Goal: Book appointment/travel/reservation

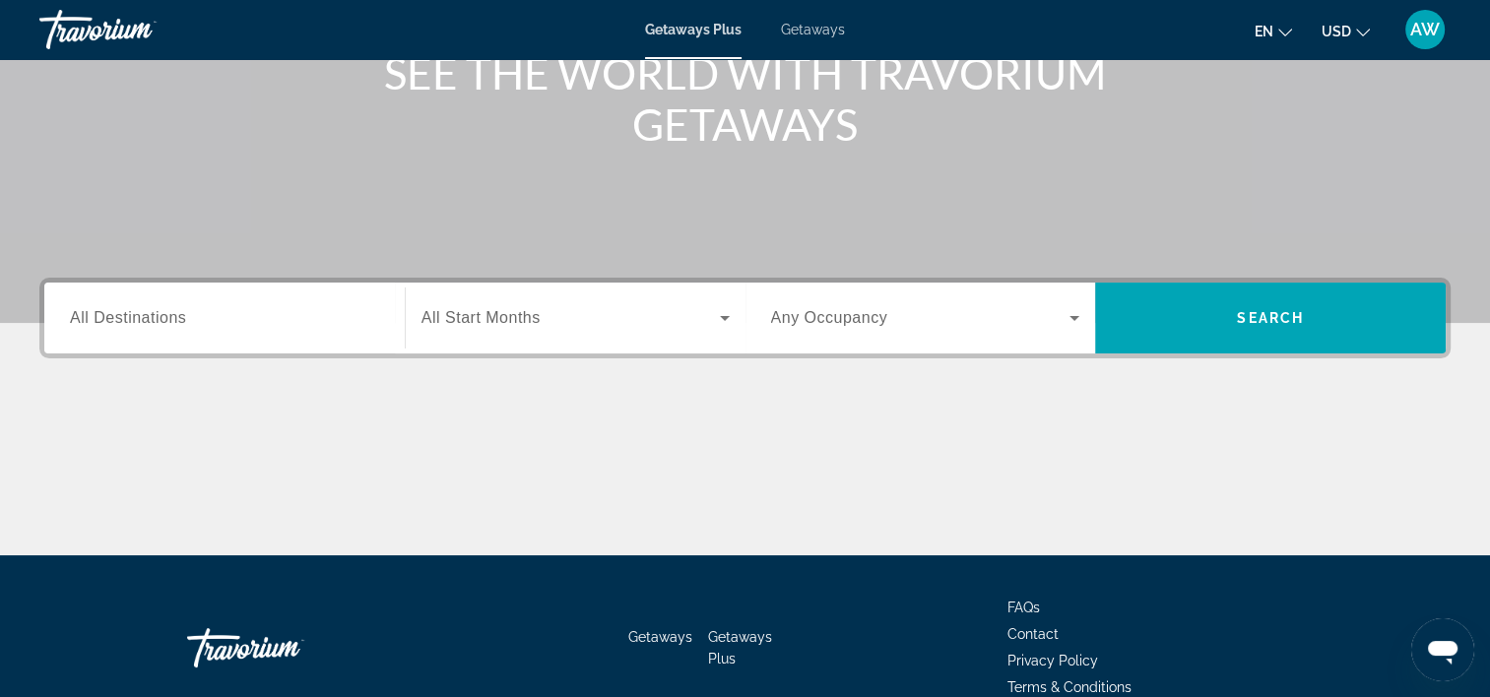
scroll to position [282, 0]
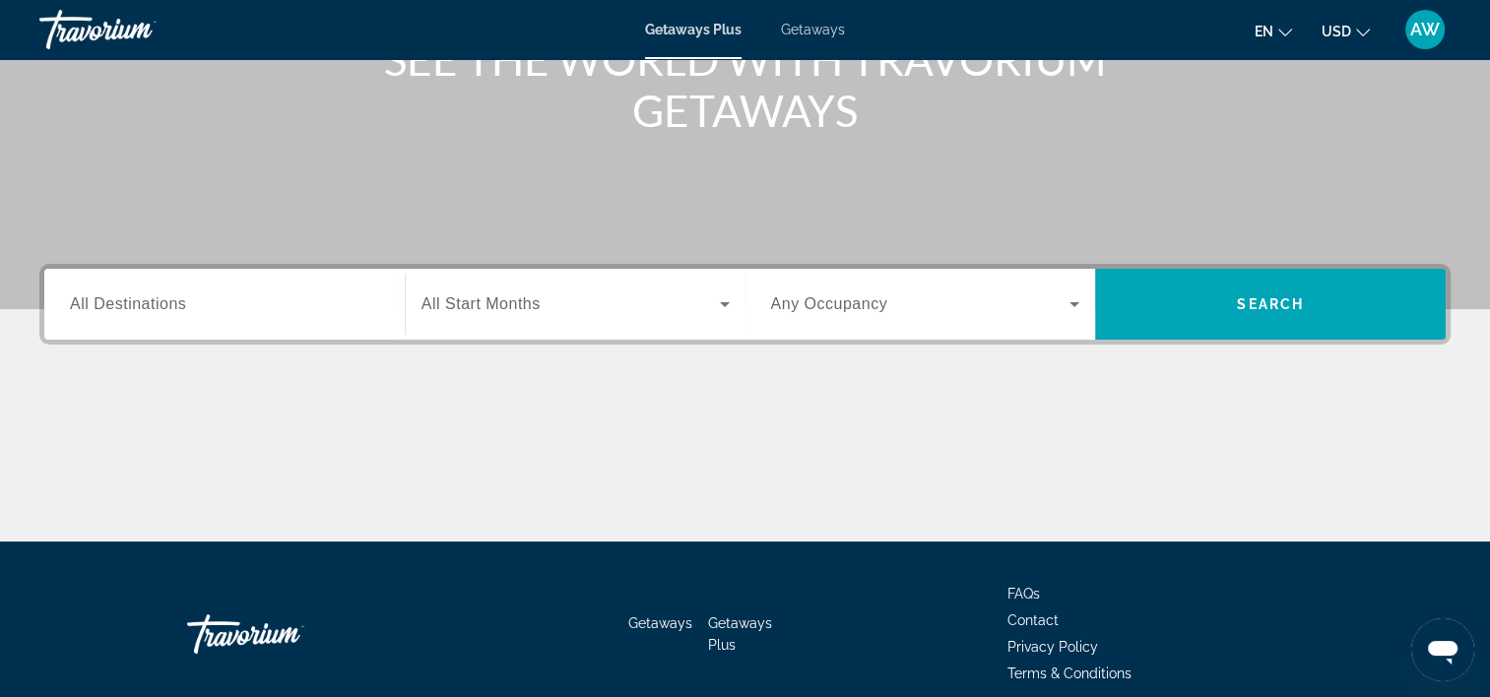
click at [97, 309] on span "All Destinations" at bounding box center [128, 303] width 116 height 17
click at [97, 309] on input "Destination All Destinations" at bounding box center [224, 305] width 309 height 24
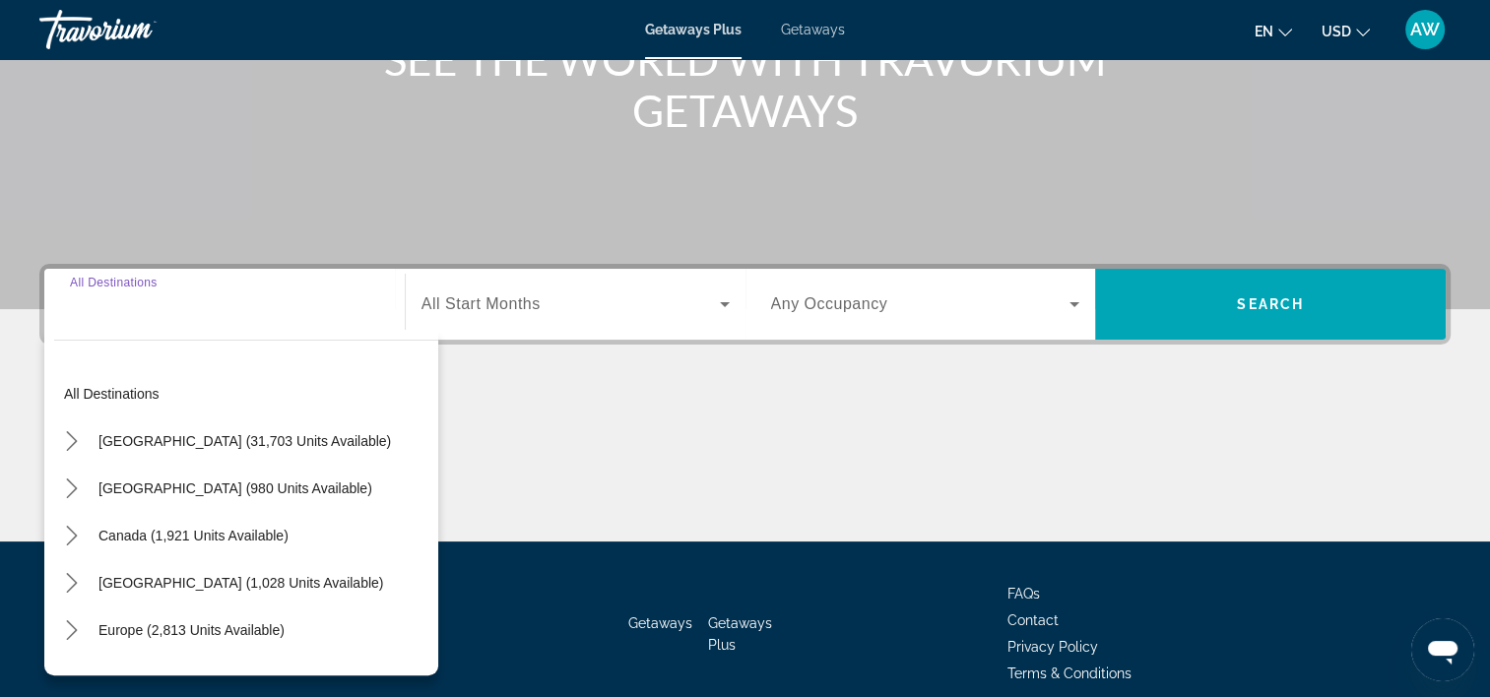
scroll to position [366, 0]
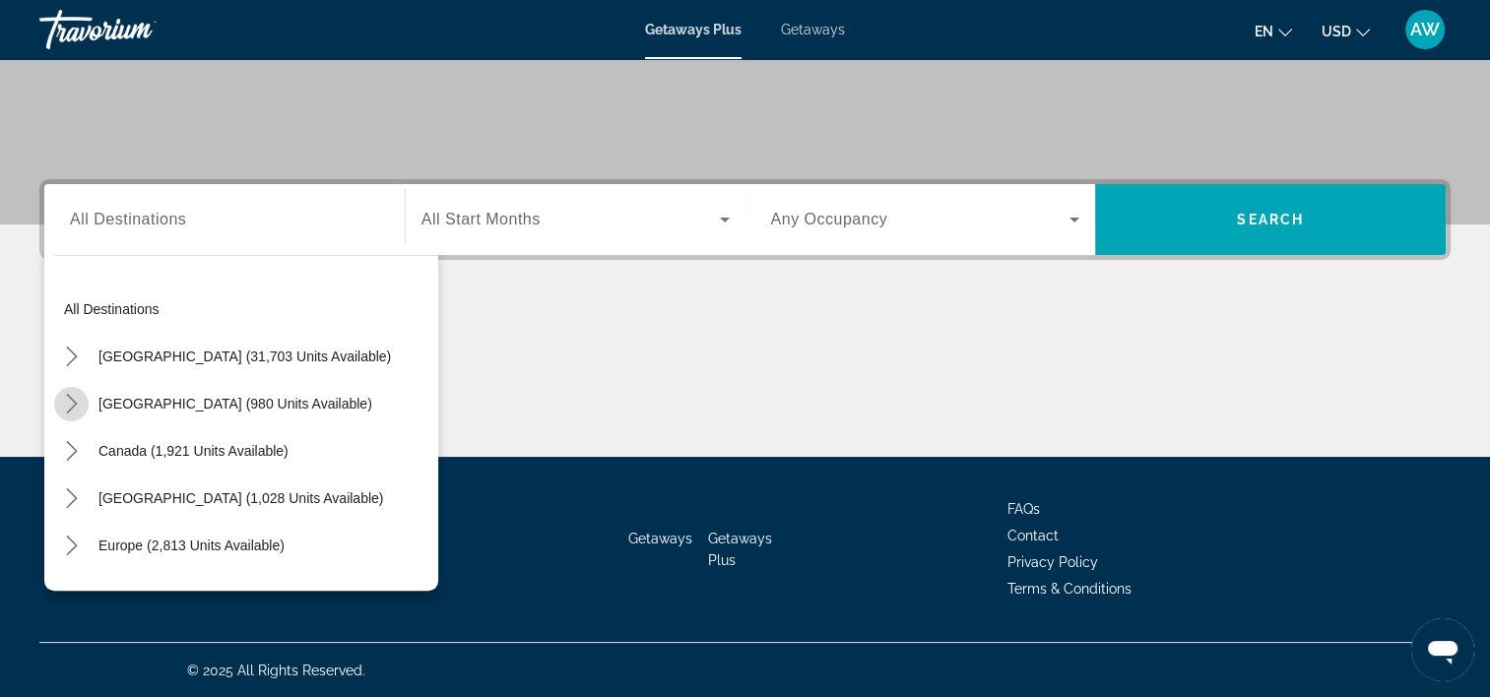
click at [67, 399] on icon "Toggle Mexico (980 units available) submenu" at bounding box center [72, 404] width 20 height 20
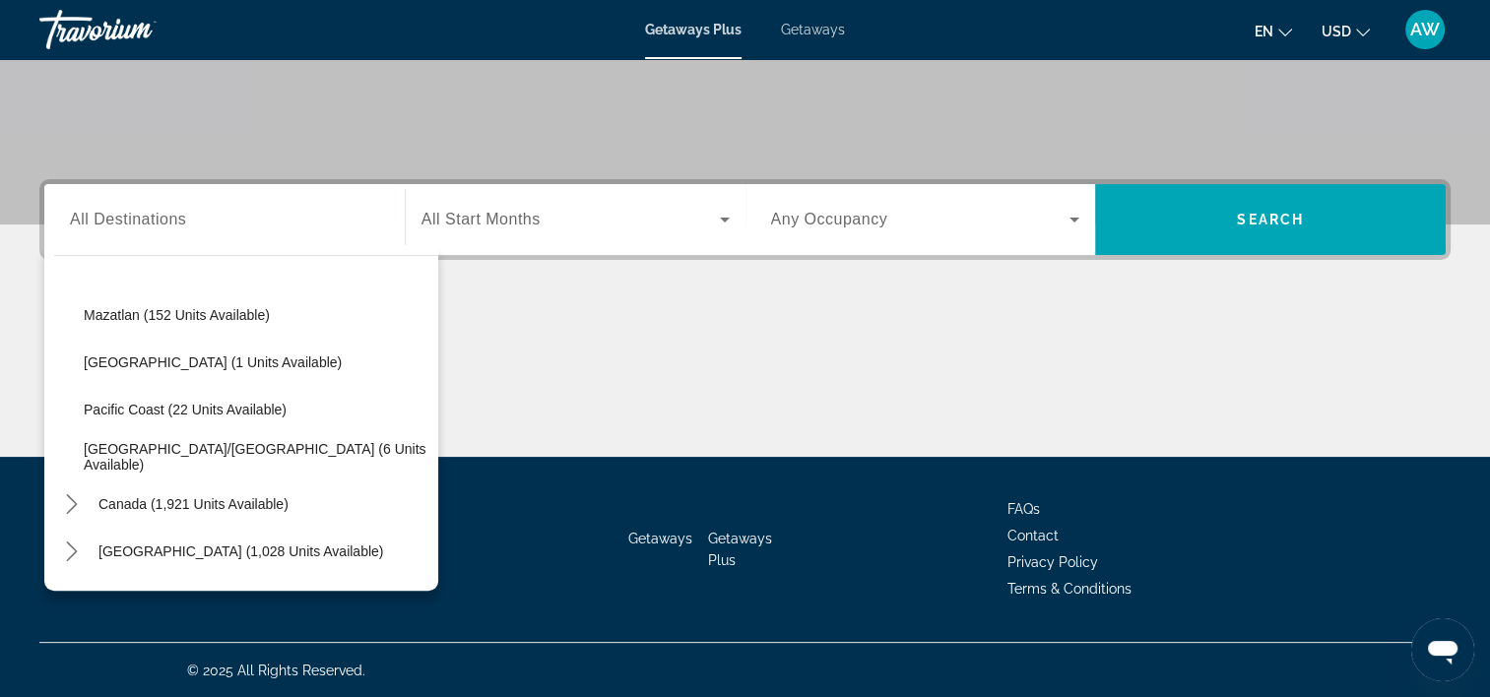
scroll to position [459, 0]
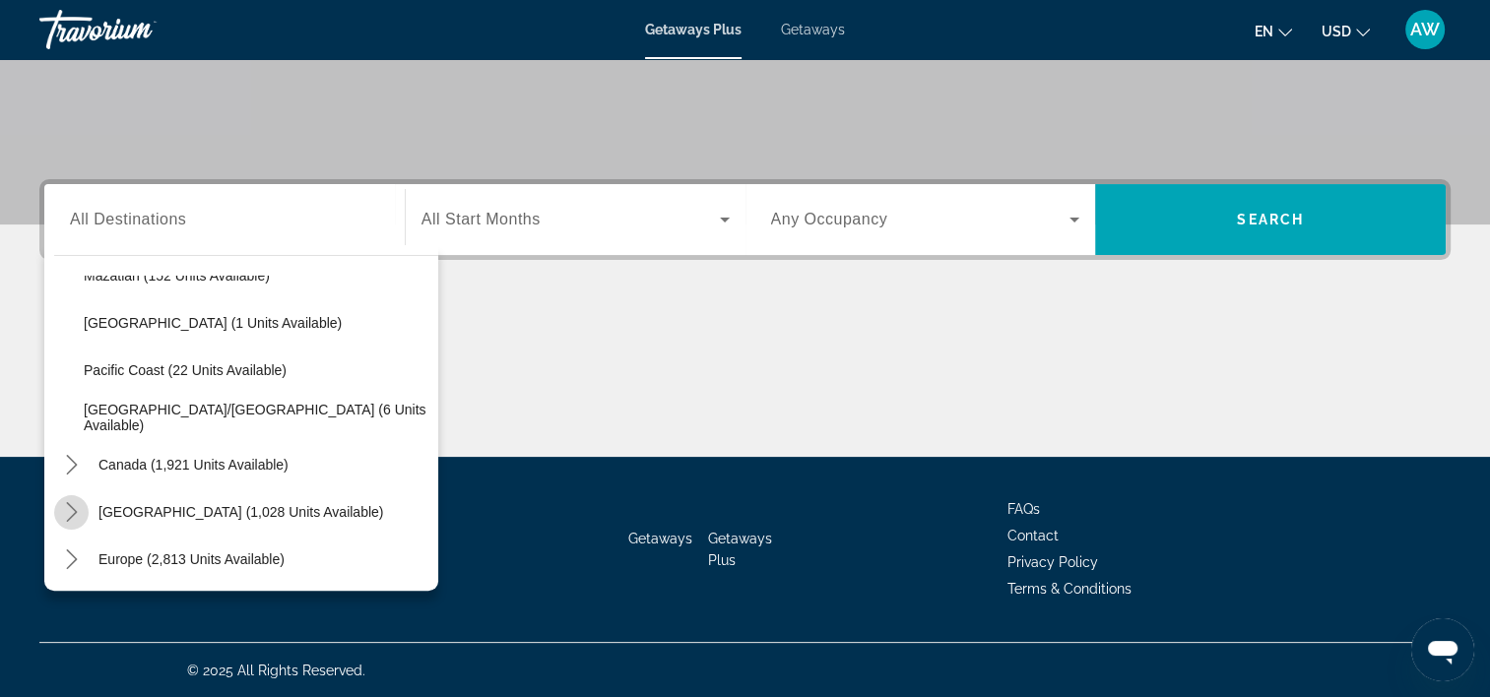
click at [70, 511] on icon "Toggle Caribbean & Atlantic Islands (1,028 units available) submenu" at bounding box center [72, 512] width 20 height 20
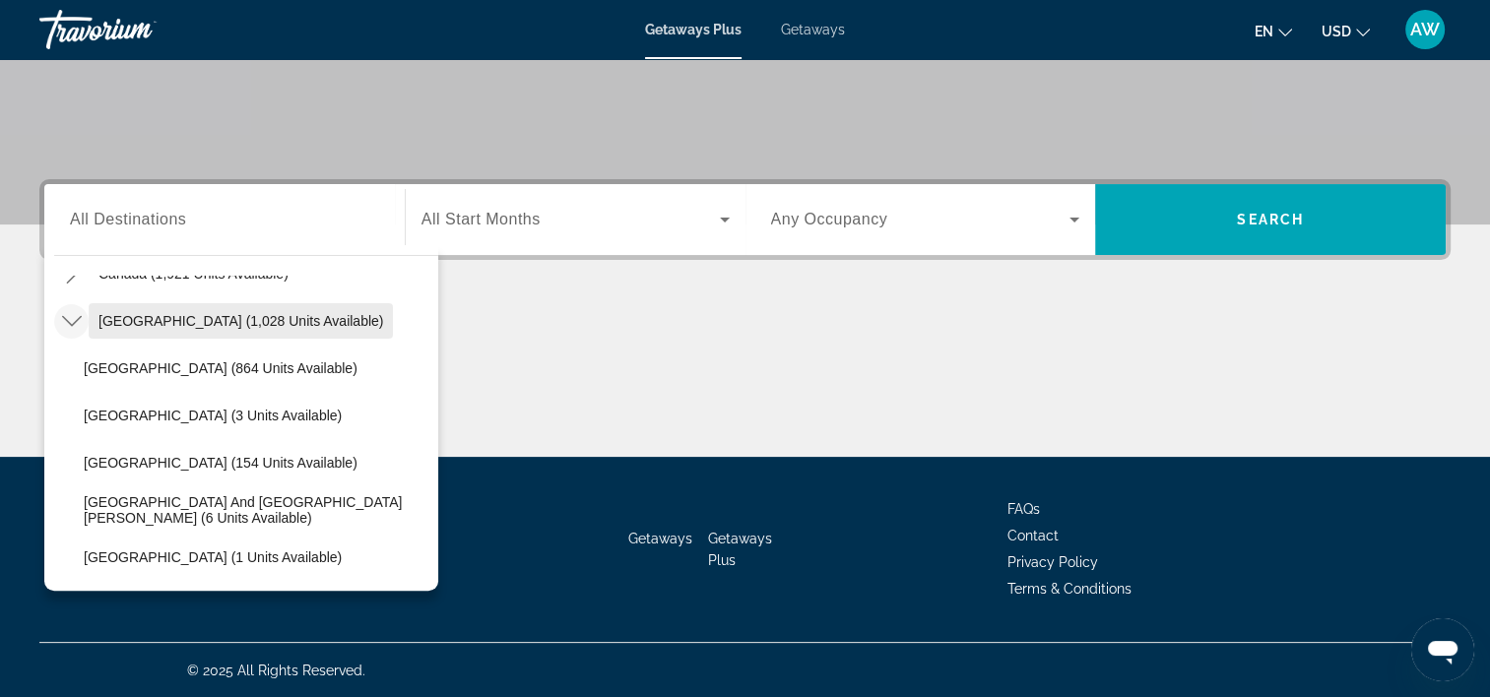
click at [156, 319] on span "[GEOGRAPHIC_DATA] (1,028 units available)" at bounding box center [240, 321] width 285 height 16
type input "**********"
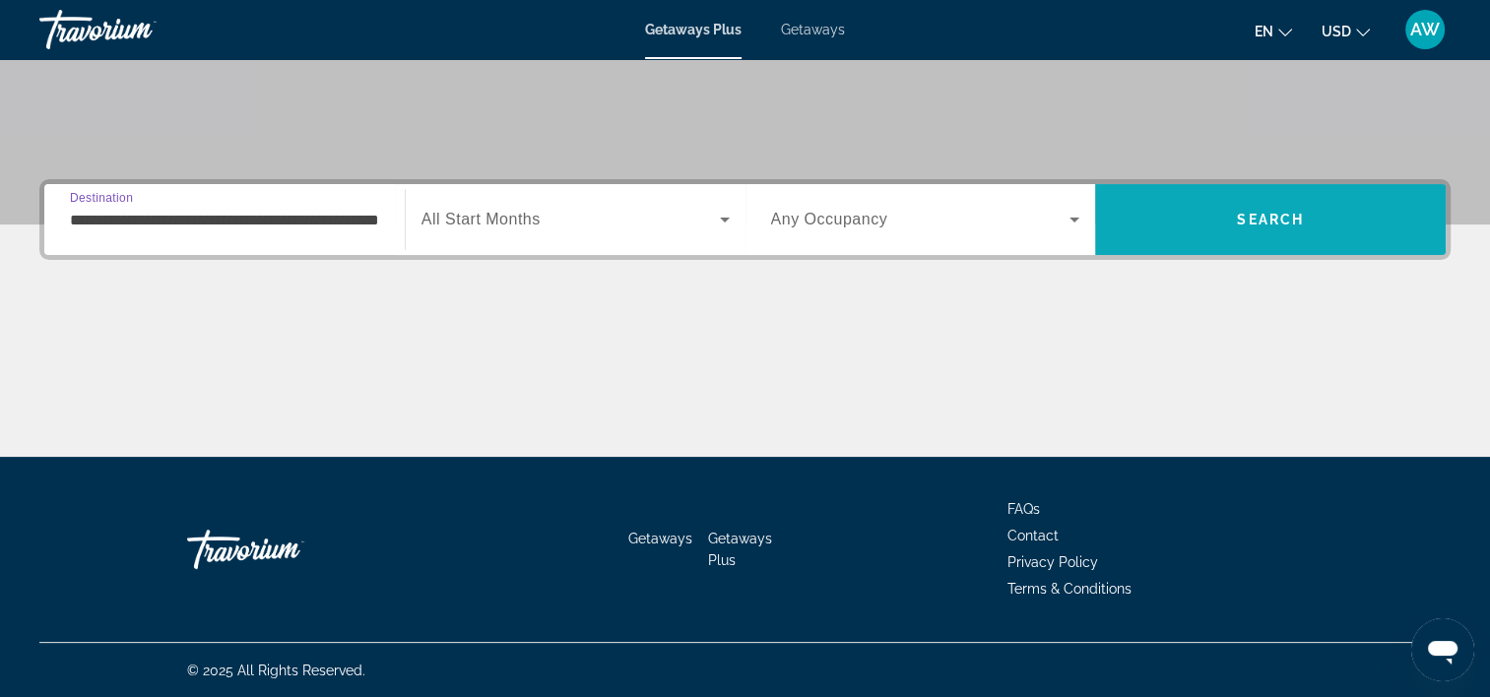
click at [1205, 228] on span "Search" at bounding box center [1270, 219] width 351 height 47
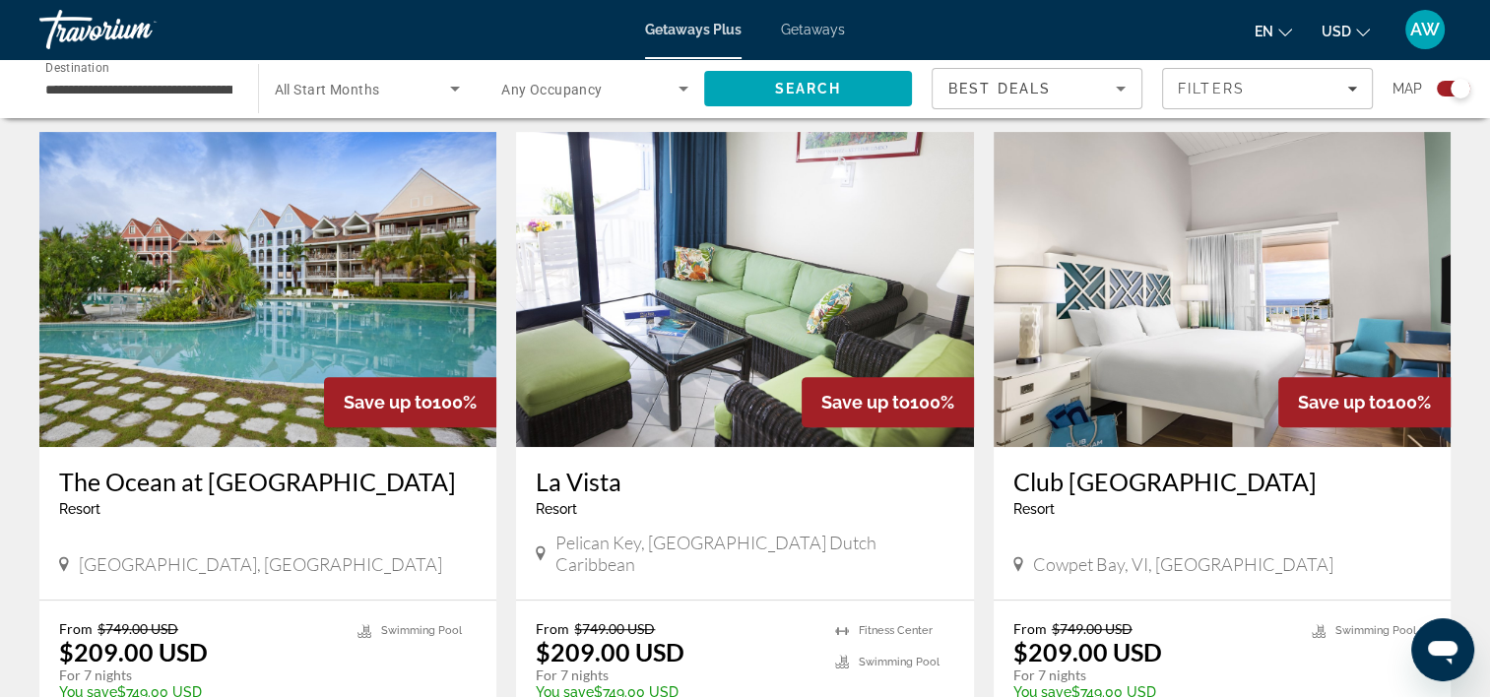
scroll to position [679, 0]
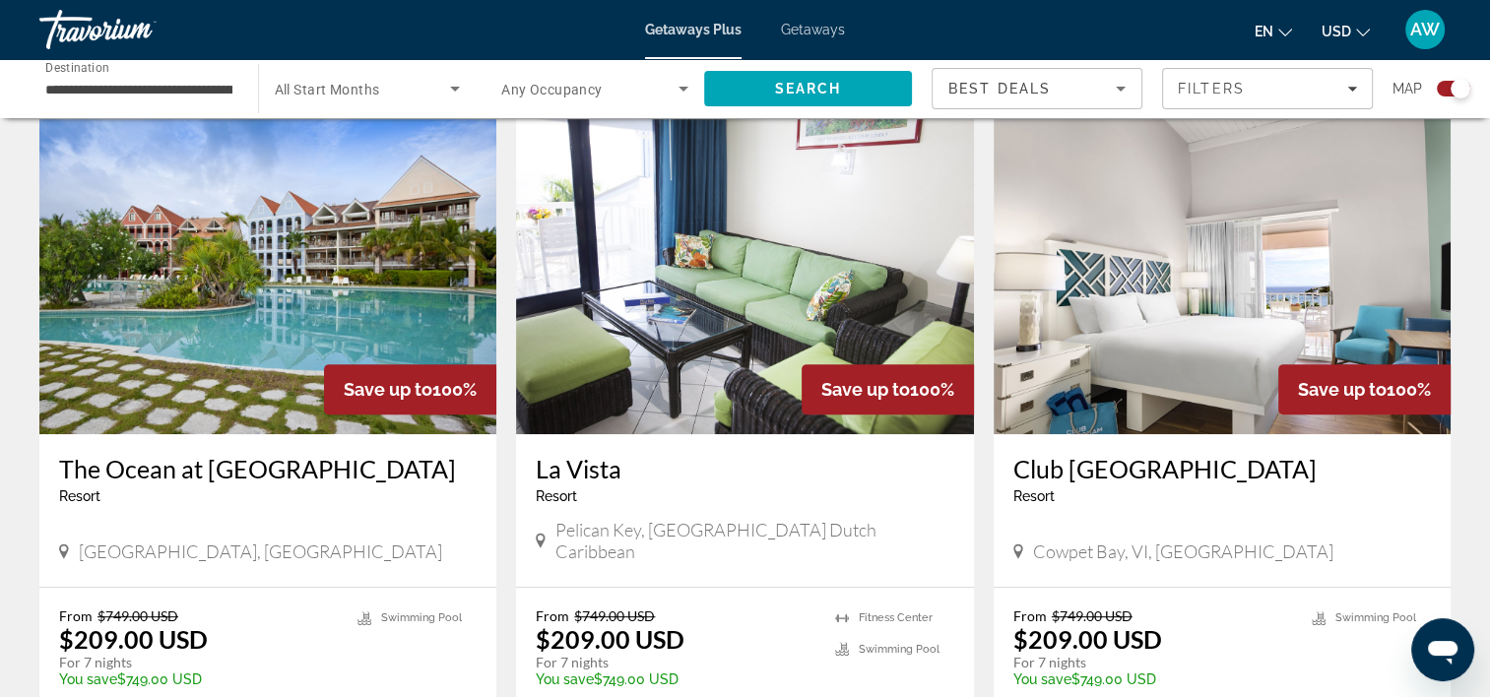
click at [234, 319] on img "Main content" at bounding box center [267, 276] width 457 height 315
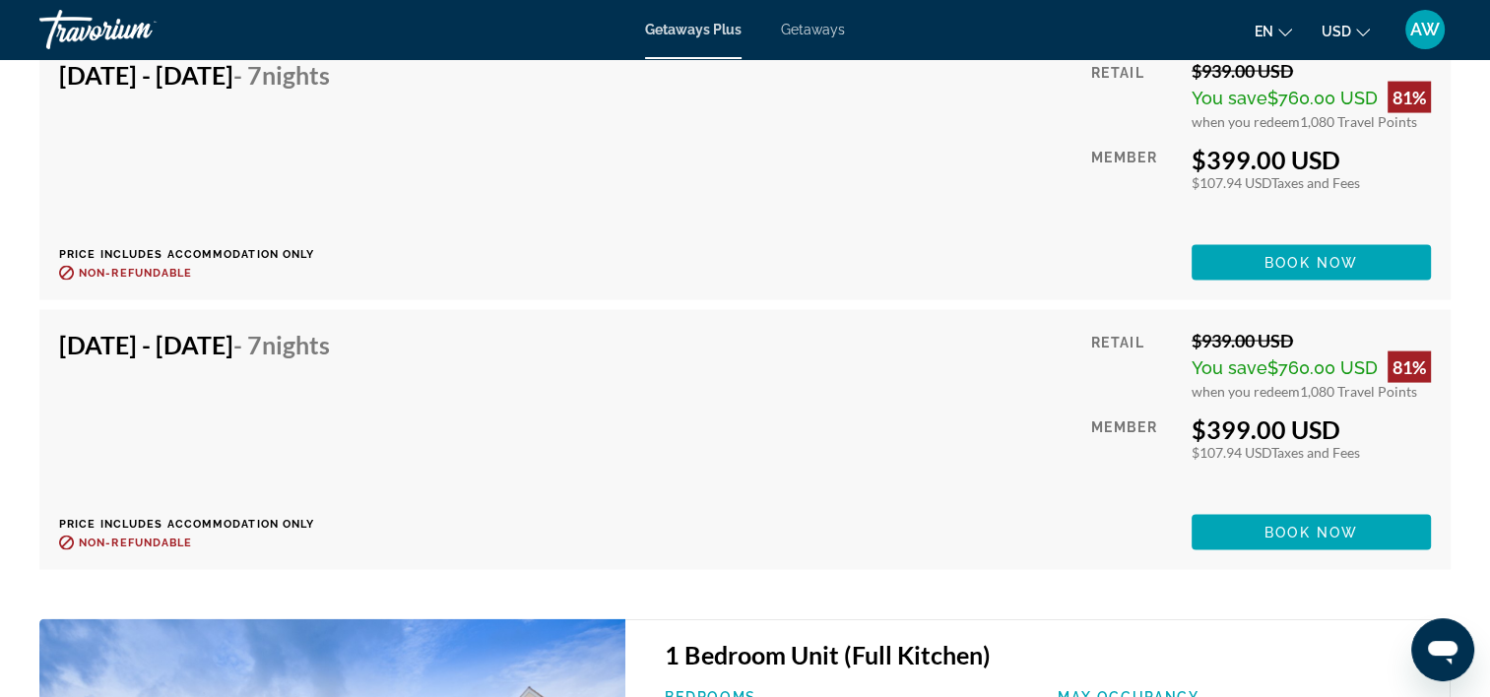
scroll to position [26195, 0]
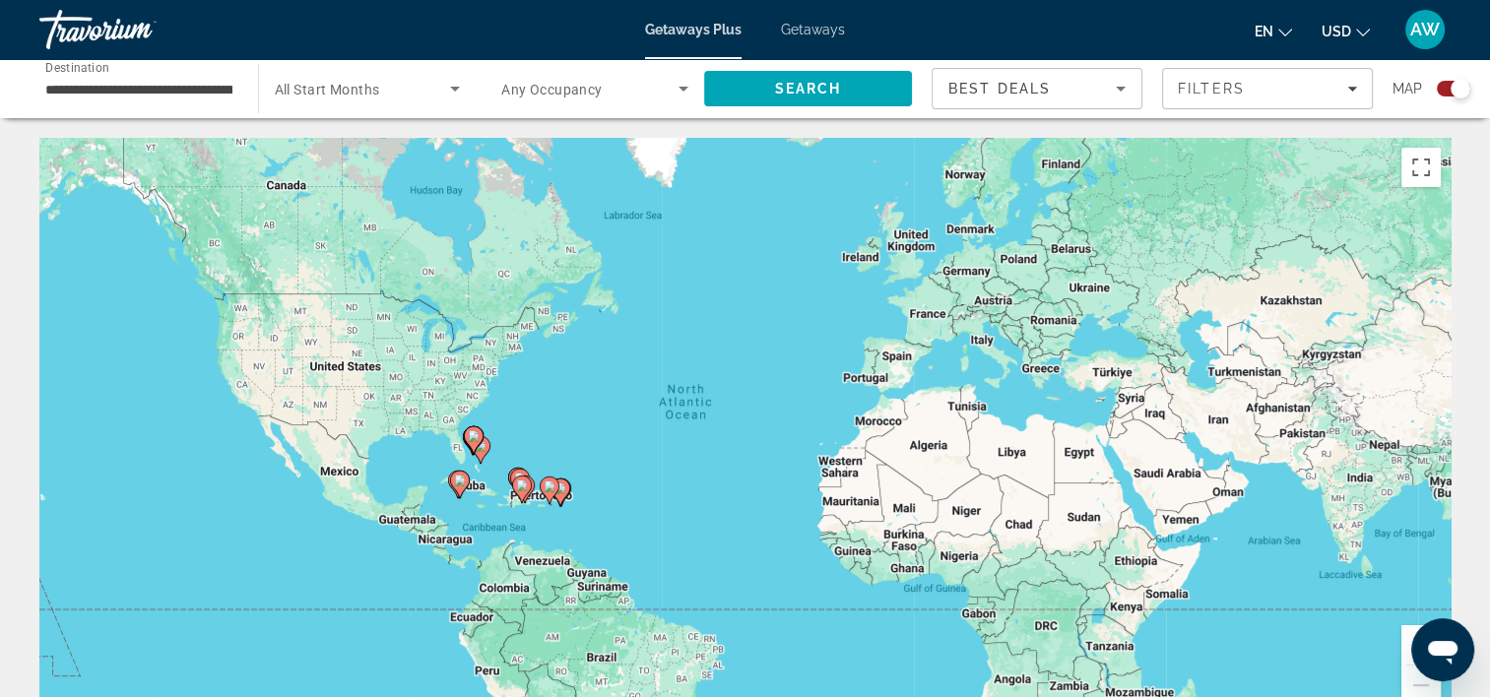
click at [350, 88] on span "All Start Months" at bounding box center [327, 90] width 105 height 16
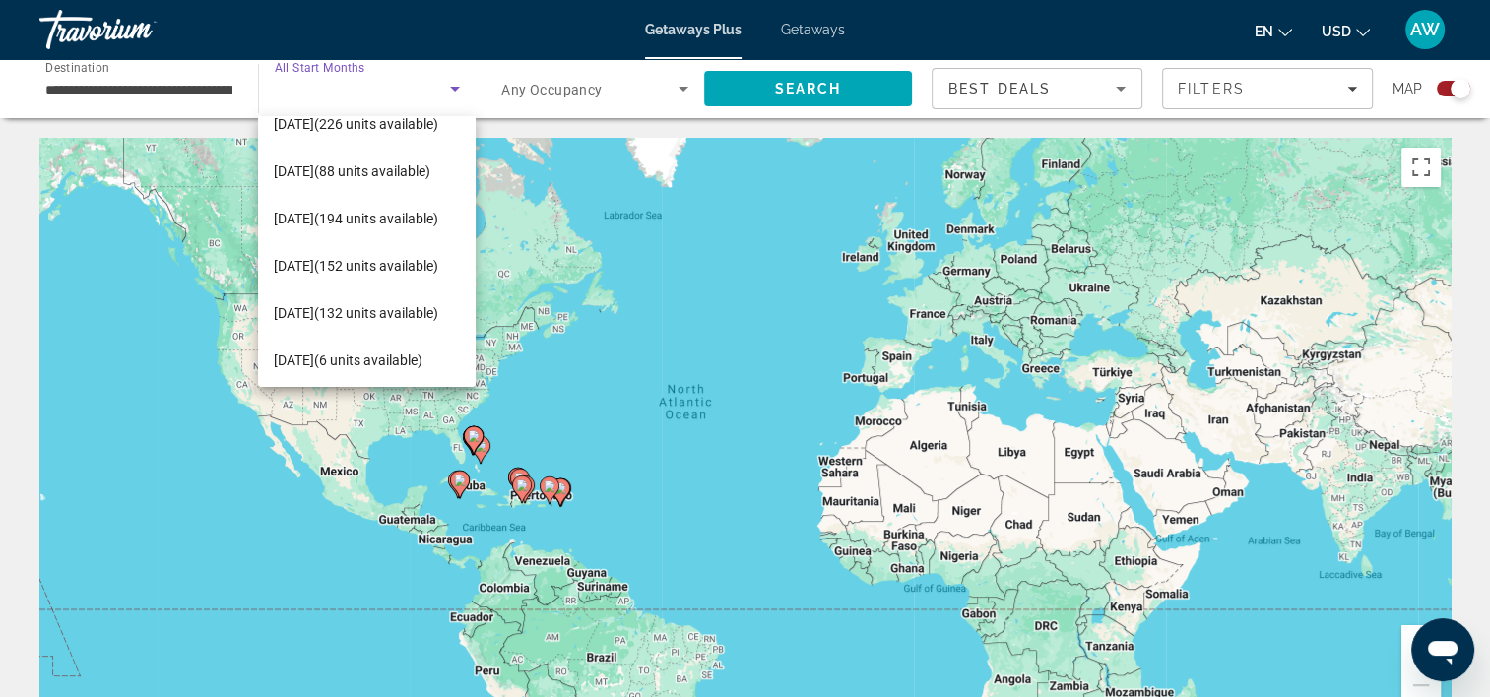
scroll to position [122, 0]
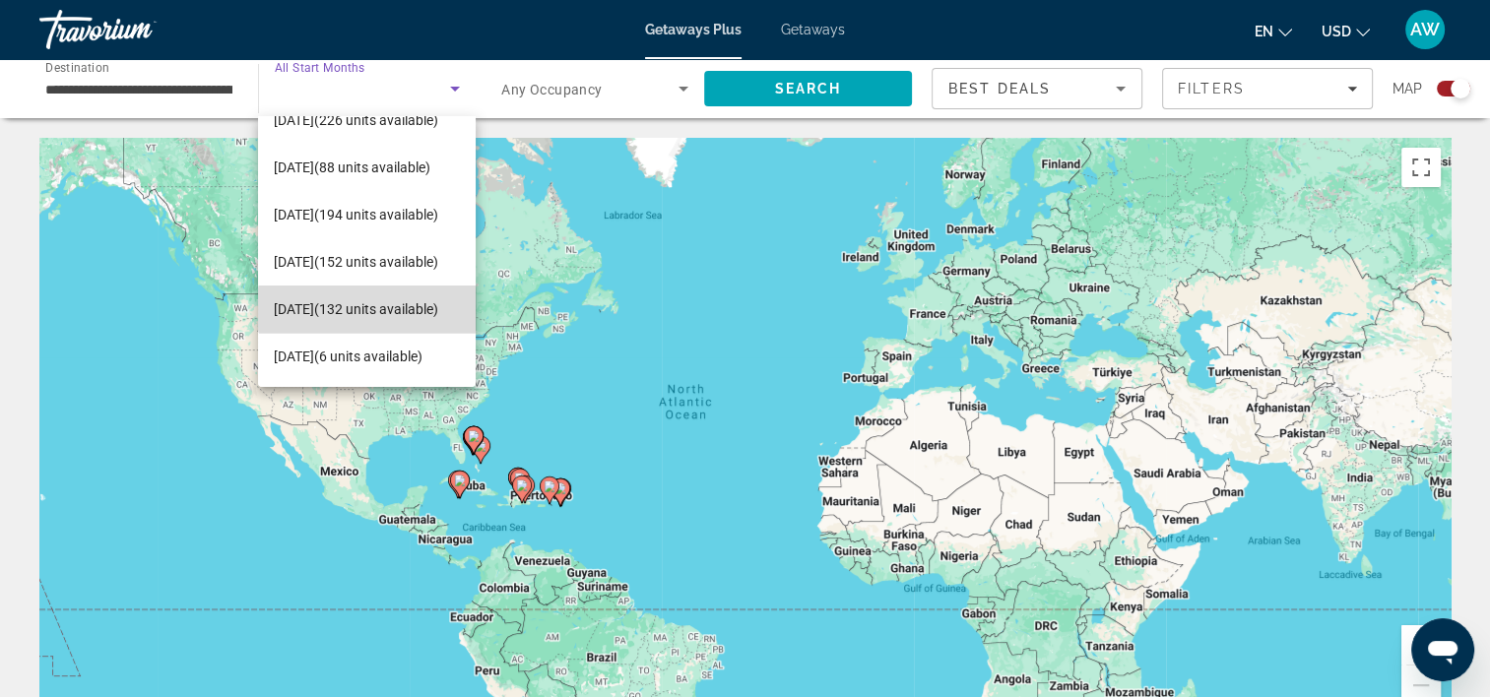
click at [367, 308] on span "[DATE] (132 units available)" at bounding box center [356, 309] width 164 height 24
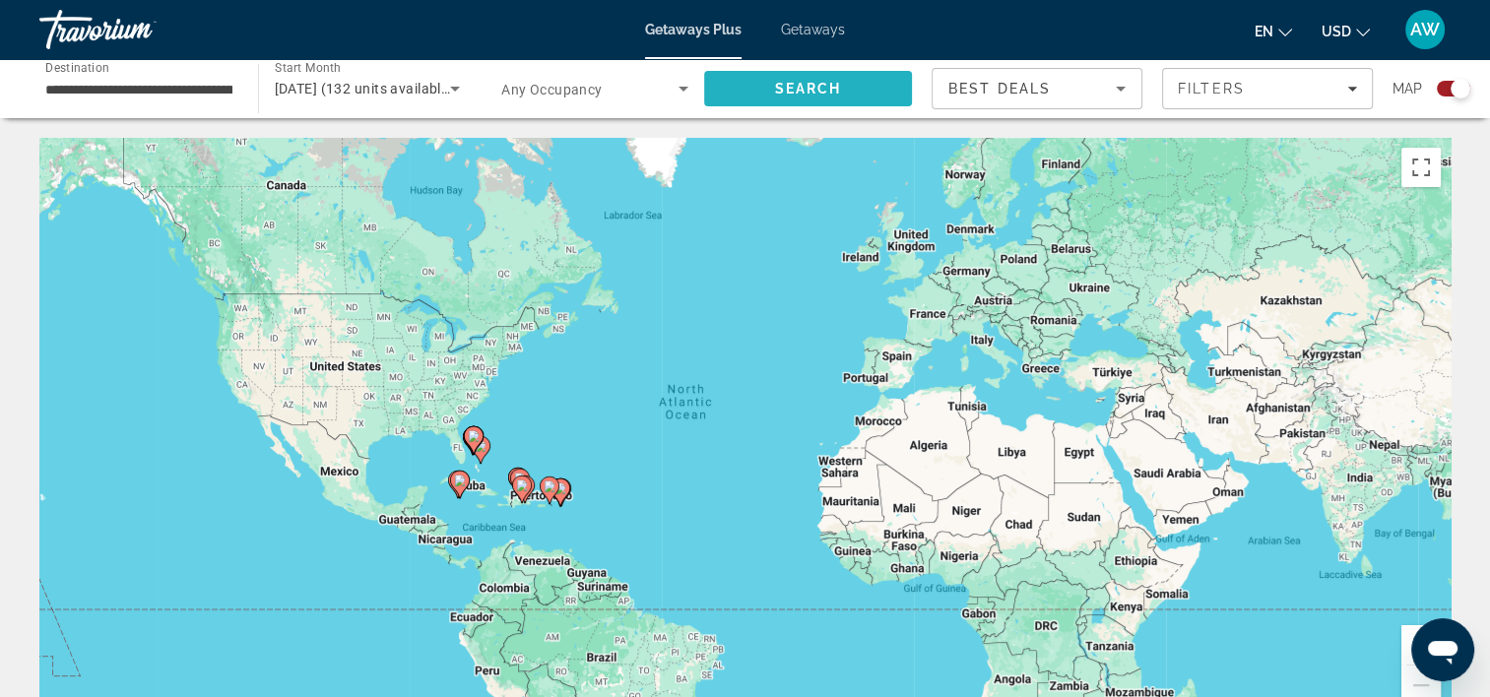
click at [824, 92] on span "Search" at bounding box center [807, 89] width 67 height 16
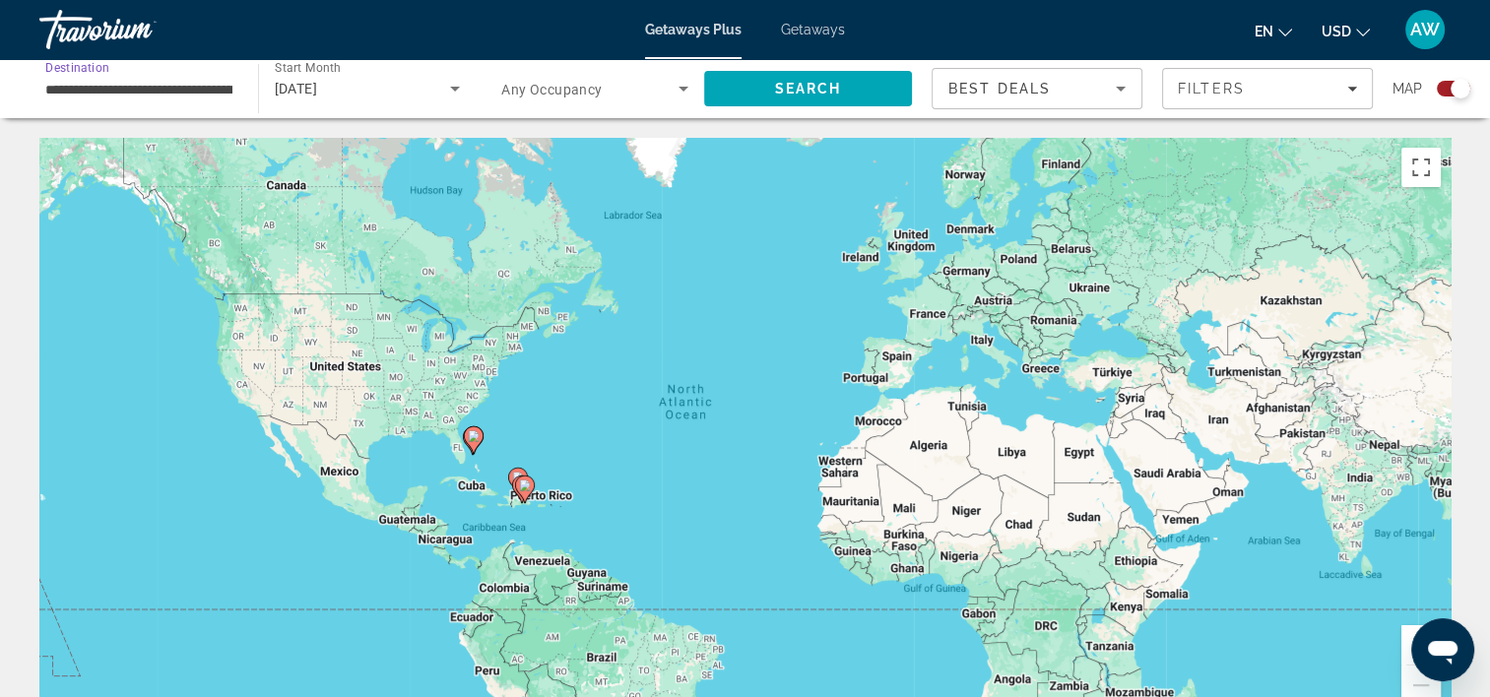
click at [186, 88] on input "**********" at bounding box center [138, 90] width 187 height 24
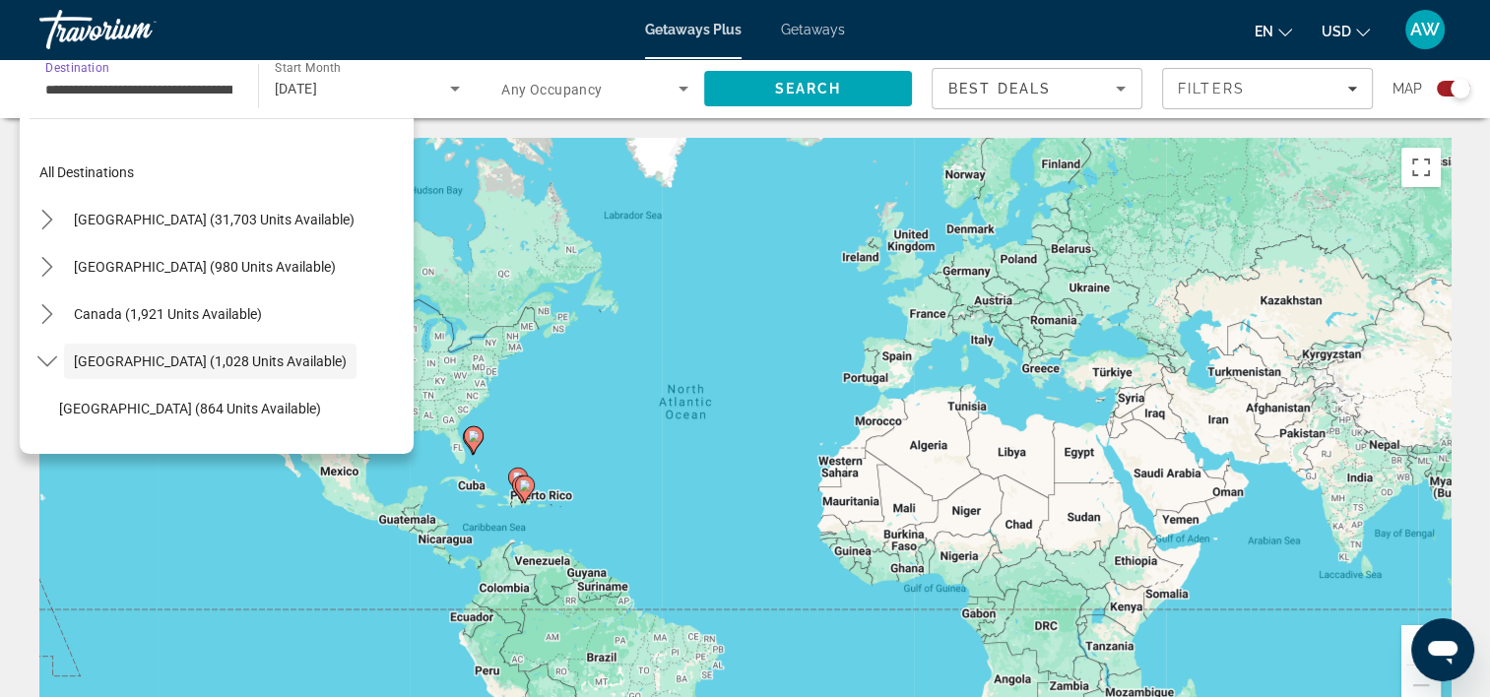
scroll to position [70, 0]
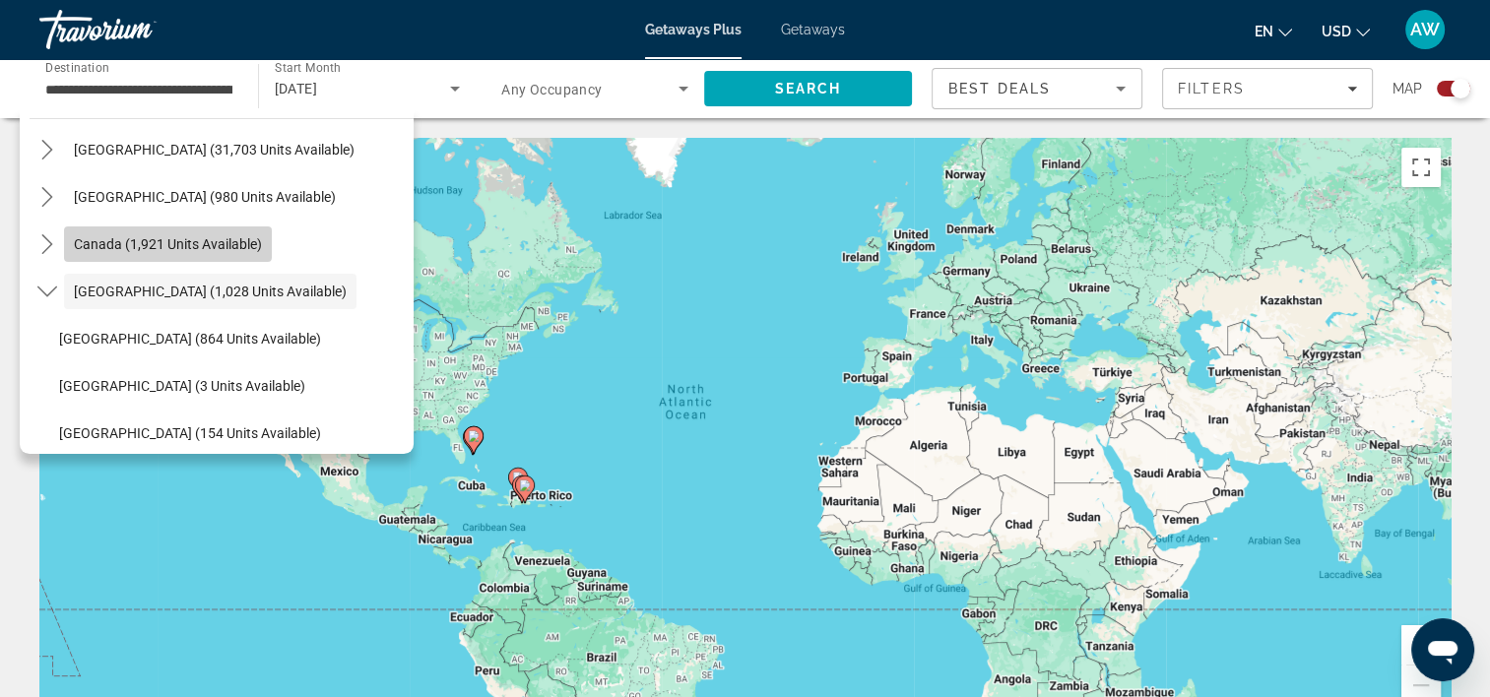
click at [142, 230] on span "Select destination: Canada (1,921 units available)" at bounding box center [168, 244] width 208 height 47
type input "**********"
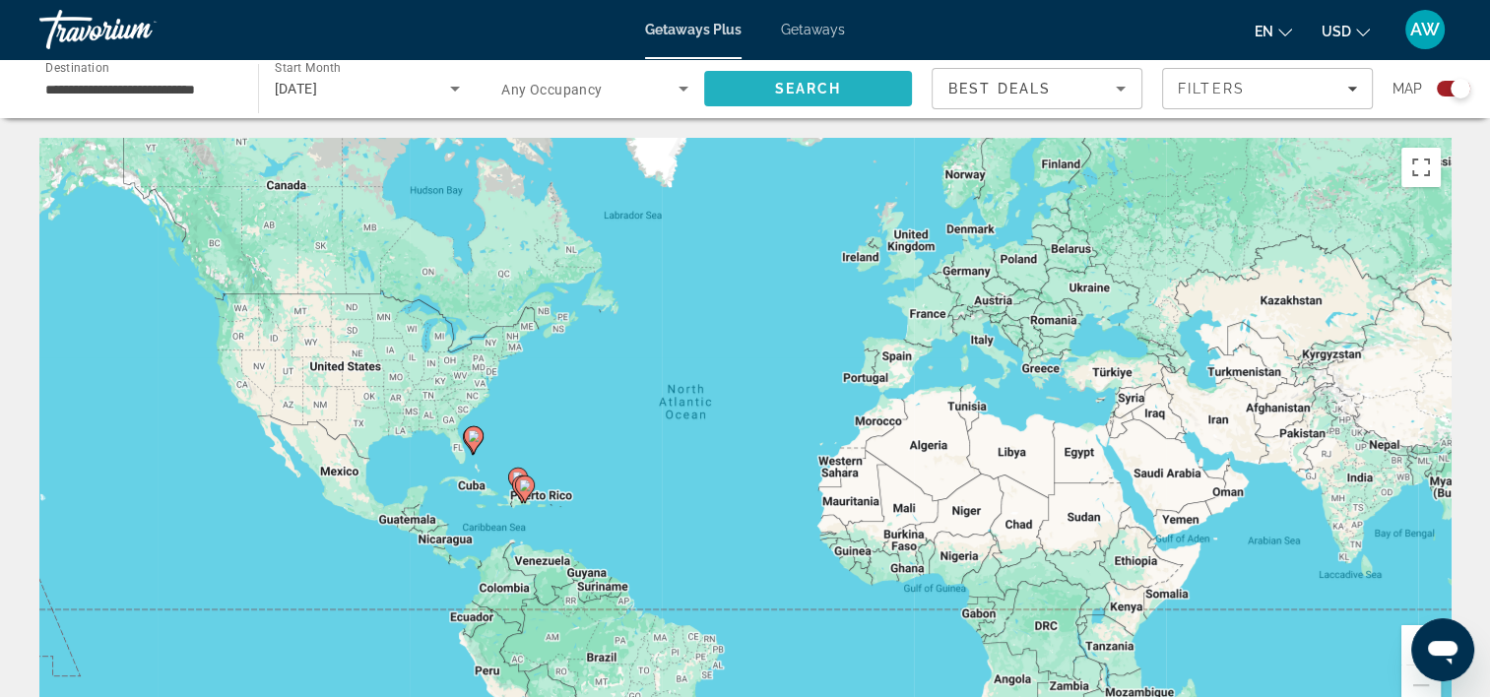
click at [756, 83] on span "Search" at bounding box center [808, 88] width 209 height 47
